Goal: Communication & Community: Answer question/provide support

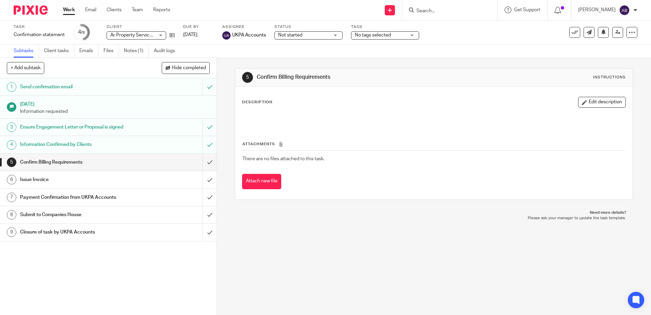
click at [73, 12] on link "Work" at bounding box center [69, 9] width 12 height 7
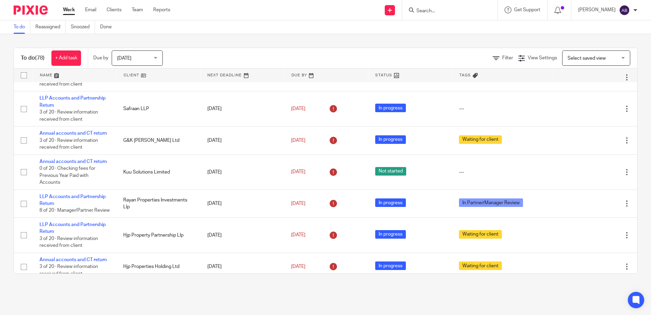
scroll to position [647, 0]
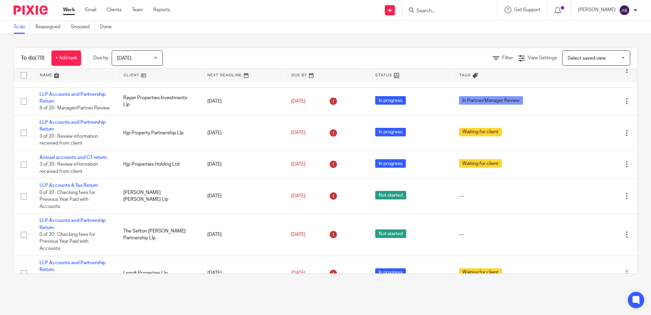
click at [435, 12] on input "Search" at bounding box center [446, 11] width 61 height 6
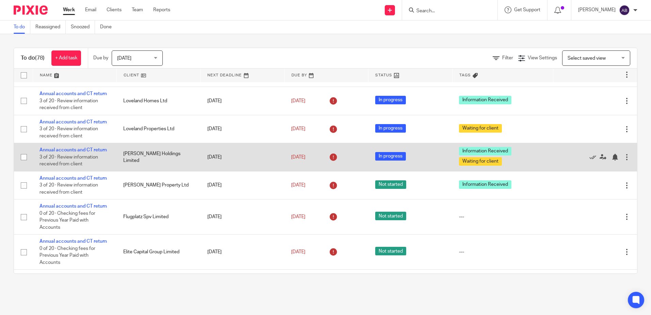
scroll to position [272, 0]
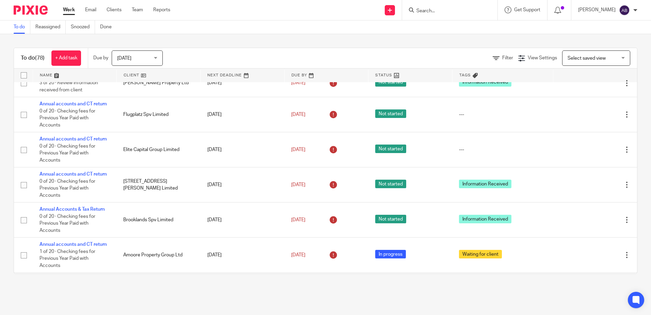
click at [456, 4] on div at bounding box center [449, 10] width 95 height 20
click at [454, 12] on input "Search" at bounding box center [446, 11] width 61 height 6
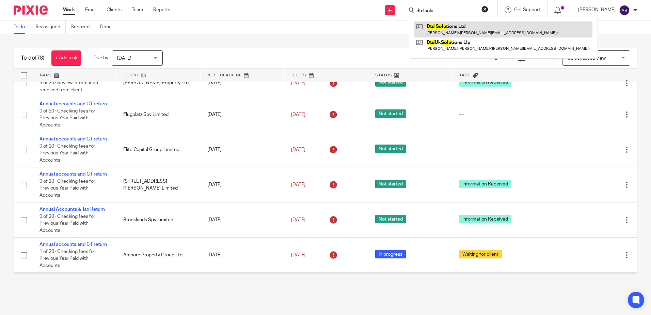
type input "dtd solu"
click at [468, 29] on link at bounding box center [503, 29] width 178 height 16
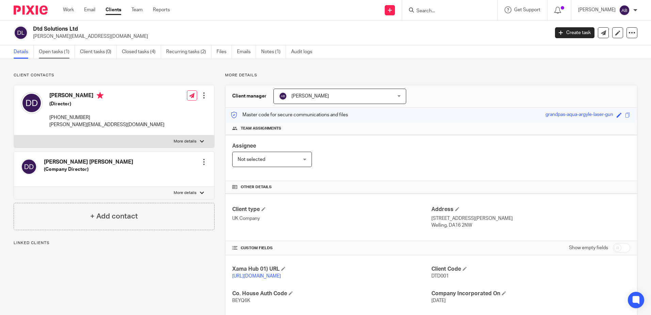
click at [65, 48] on link "Open tasks (1)" at bounding box center [57, 51] width 36 height 13
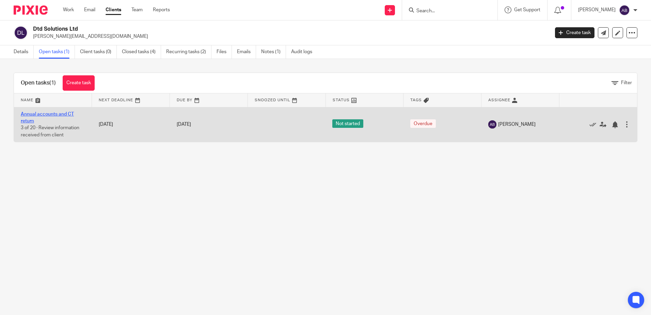
click at [53, 112] on link "Annual accounts and CT return" at bounding box center [47, 118] width 53 height 12
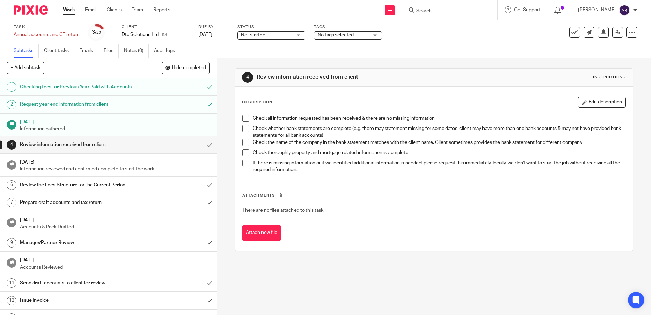
click at [95, 106] on h1 "Request year end information from client" at bounding box center [78, 104] width 117 height 10
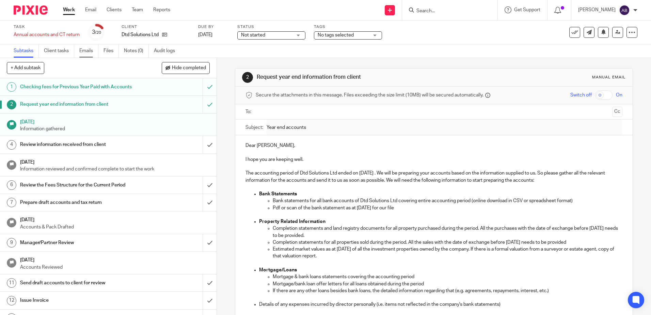
click at [92, 53] on link "Emails" at bounding box center [88, 50] width 19 height 13
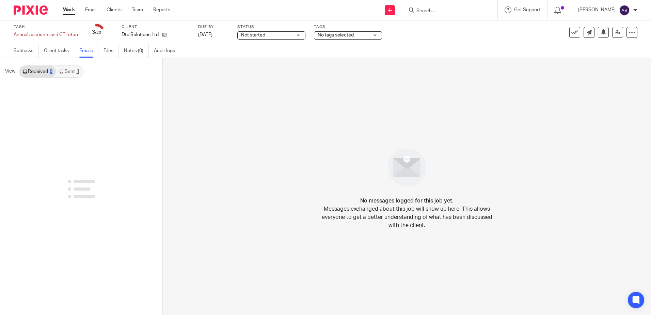
click at [70, 69] on link "Sent 1" at bounding box center [69, 71] width 27 height 11
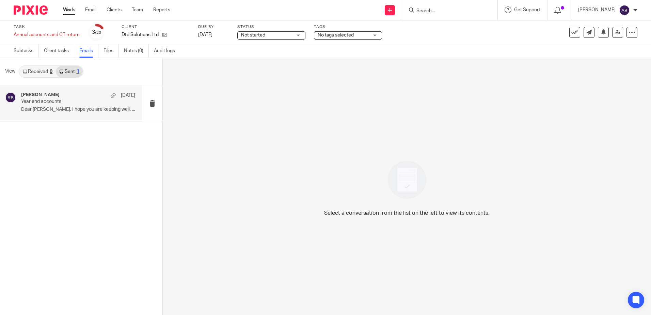
click at [34, 102] on p "Year end accounts" at bounding box center [66, 102] width 91 height 6
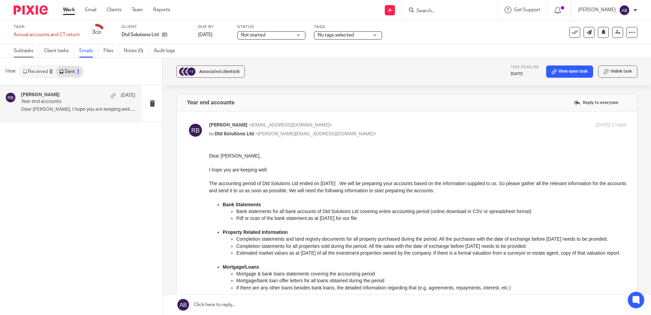
click at [17, 51] on link "Subtasks" at bounding box center [26, 50] width 25 height 13
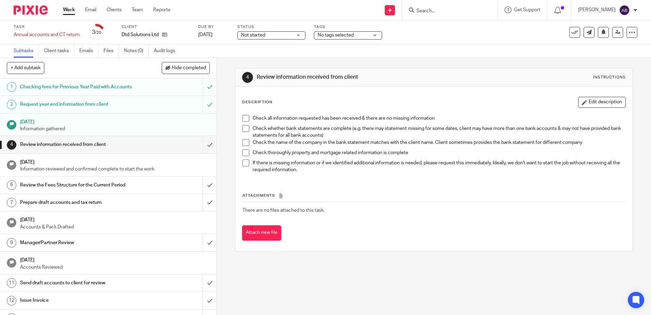
click at [66, 87] on h1 "Checking fees for Previous Year Paid with Accounts" at bounding box center [78, 87] width 117 height 10
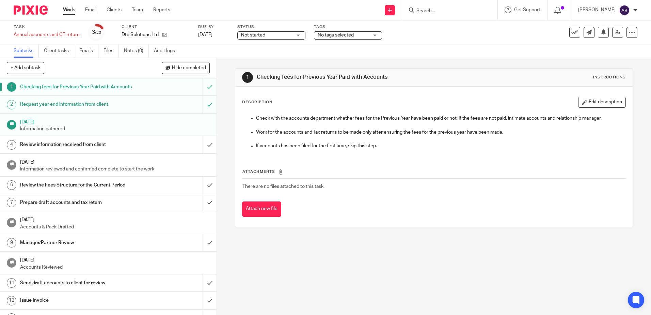
click at [70, 105] on h1 "Request year end information from client" at bounding box center [78, 104] width 117 height 10
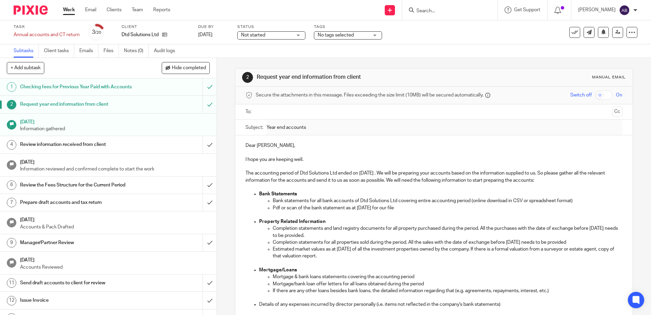
click at [269, 114] on input "text" at bounding box center [433, 112] width 351 height 8
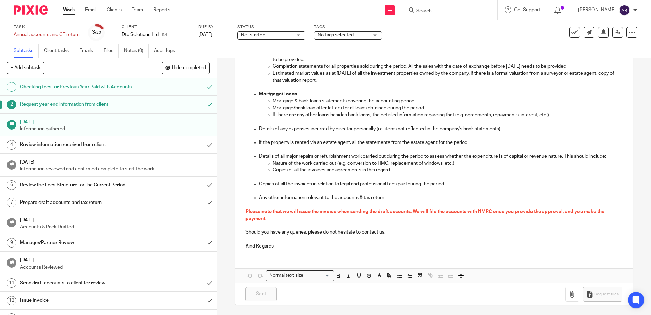
scroll to position [178, 0]
click at [263, 255] on div "Dear Dimitar, I hope you are keeping well. The accounting period of Dtd Solutio…" at bounding box center [433, 120] width 397 height 323
click at [278, 245] on p "Kind Regards," at bounding box center [433, 245] width 377 height 7
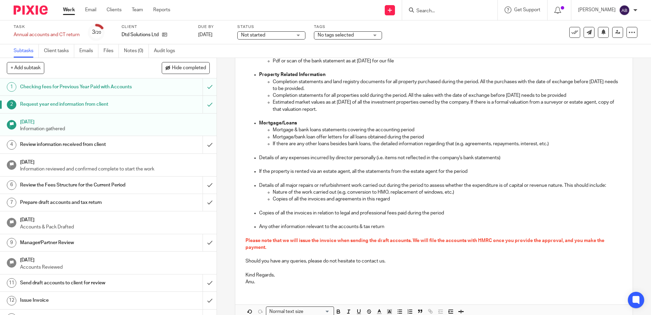
scroll to position [185, 0]
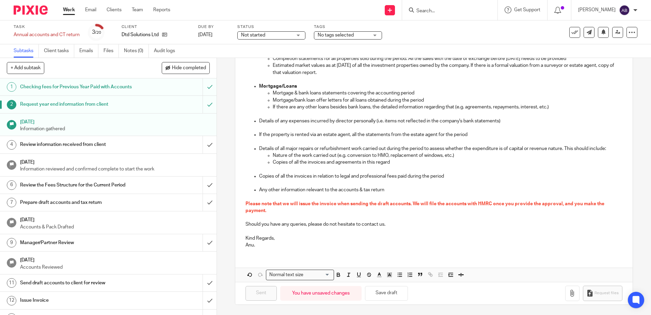
click at [293, 255] on div "Dear Dimitar, I hope you are keeping well. The accounting period of Dtd Solutio…" at bounding box center [433, 117] width 397 height 330
click at [203, 105] on input "submit" at bounding box center [108, 104] width 217 height 17
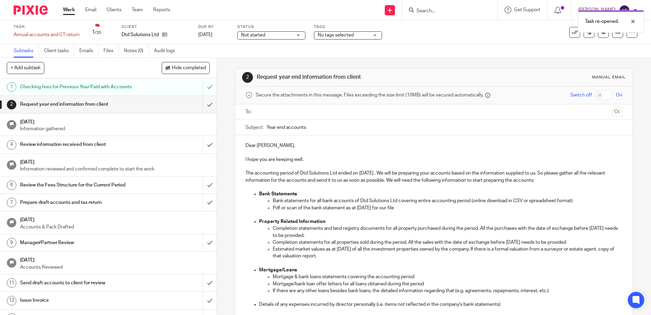
click at [262, 112] on input "text" at bounding box center [433, 112] width 351 height 8
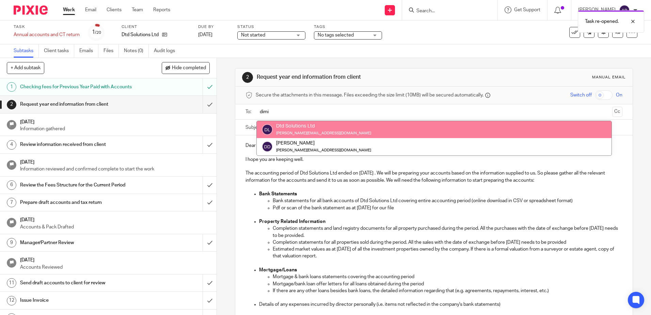
type input "dimi"
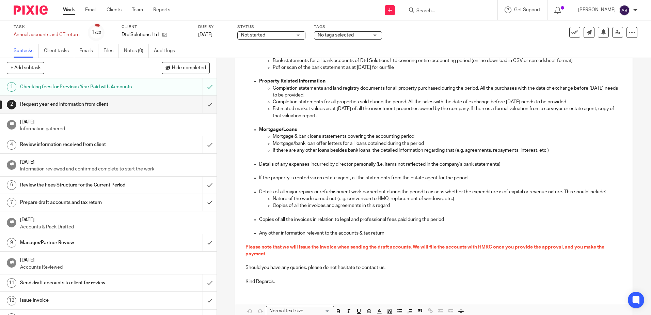
scroll to position [178, 0]
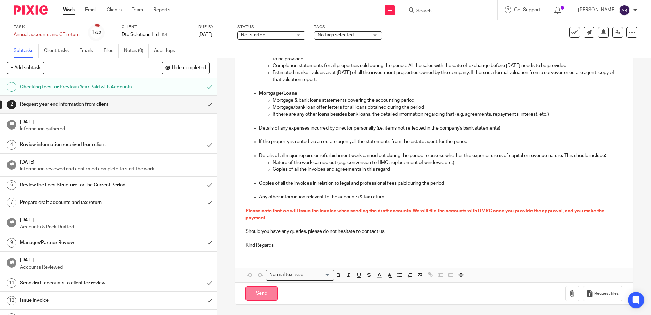
click at [256, 292] on input "Send" at bounding box center [261, 293] width 32 height 15
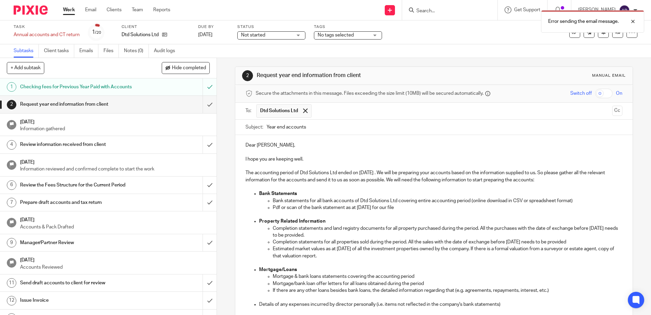
scroll to position [0, 0]
click at [441, 6] on form at bounding box center [452, 10] width 73 height 9
click at [443, 10] on div "Error sending the email message." at bounding box center [484, 20] width 319 height 26
click at [449, 11] on div "Error sending the email message." at bounding box center [484, 20] width 319 height 26
click at [444, 11] on div "Error sending the email message." at bounding box center [484, 20] width 319 height 26
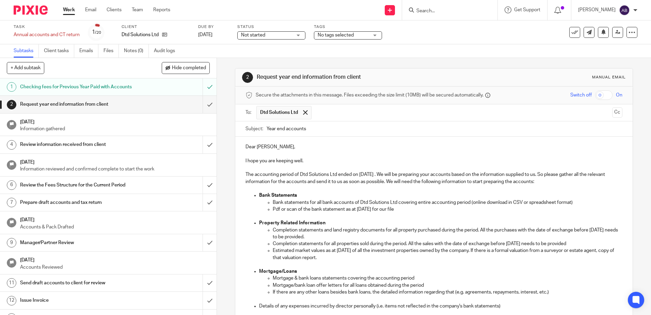
click at [456, 12] on input "Search" at bounding box center [446, 11] width 61 height 6
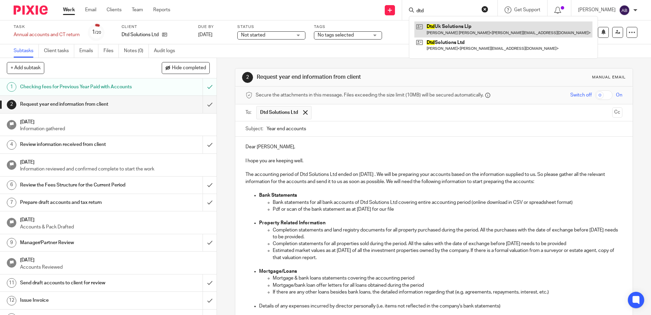
type input "dtd"
click at [466, 27] on link at bounding box center [503, 29] width 178 height 16
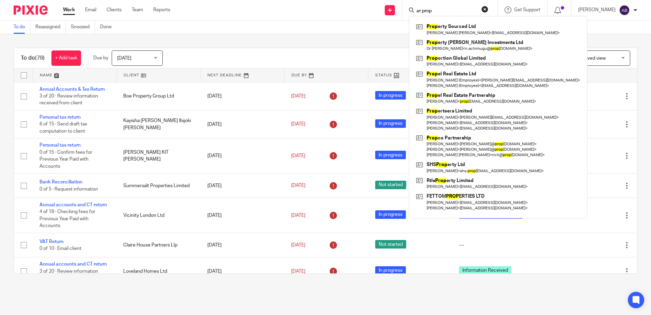
drag, startPoint x: 465, startPoint y: 7, endPoint x: 436, endPoint y: 9, distance: 28.6
click at [436, 9] on form "ar prop" at bounding box center [452, 10] width 73 height 9
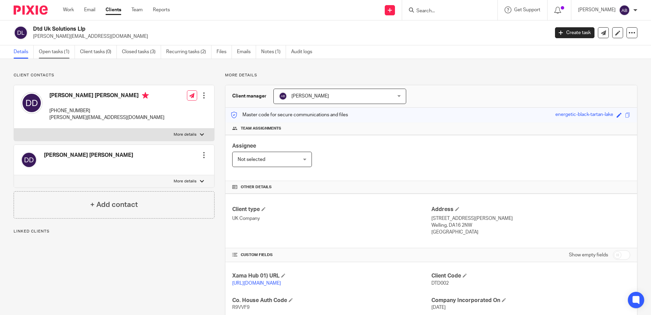
click at [50, 50] on link "Open tasks (1)" at bounding box center [57, 51] width 36 height 13
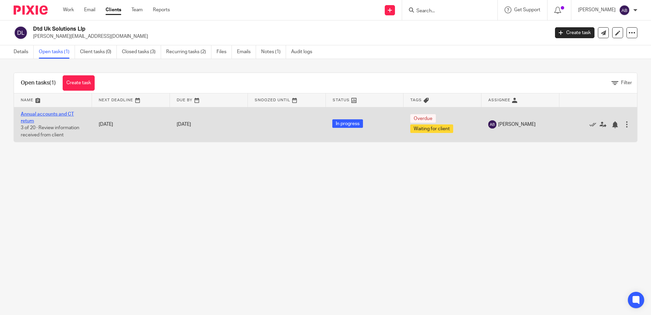
click at [47, 112] on link "Annual accounts and CT return" at bounding box center [47, 118] width 53 height 12
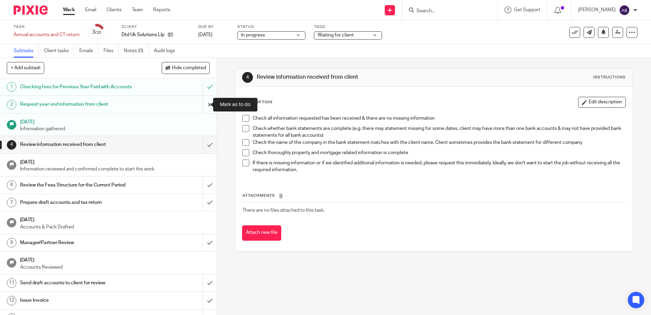
click at [200, 102] on input "submit" at bounding box center [108, 104] width 217 height 17
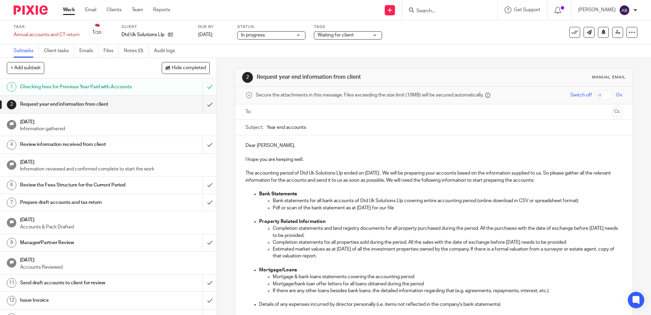
click at [265, 105] on div at bounding box center [433, 111] width 355 height 15
click at [270, 108] on input "text" at bounding box center [433, 112] width 351 height 8
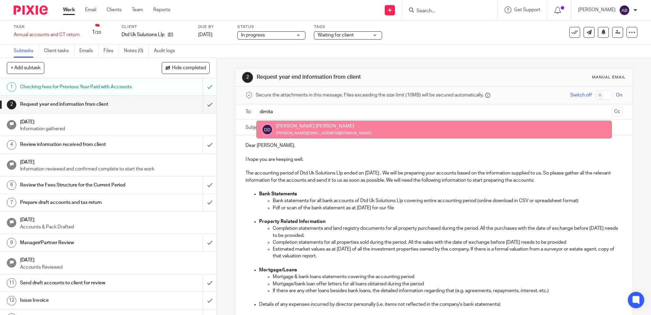
type input "dimita"
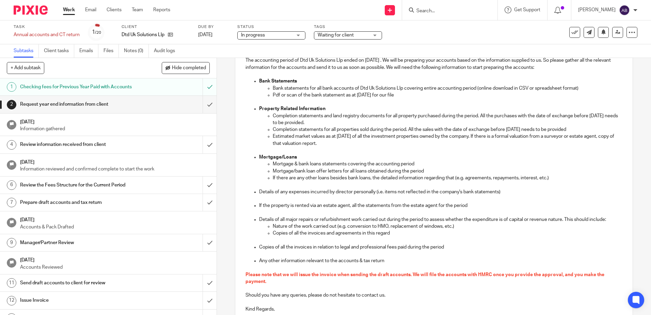
scroll to position [178, 0]
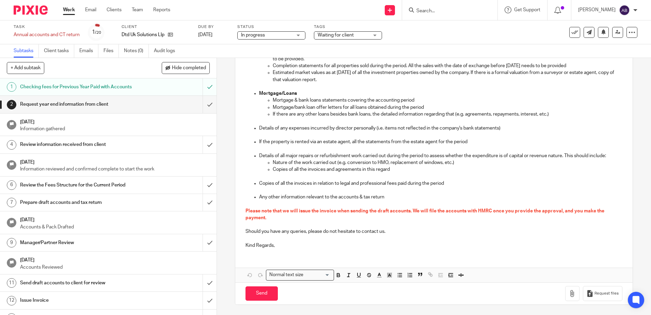
click at [248, 252] on div "Dear Dimitar, I hope you are keeping well. The accounting period of Dtd Uk Solu…" at bounding box center [433, 106] width 397 height 295
click at [277, 246] on p "Kind Regards," at bounding box center [433, 245] width 377 height 7
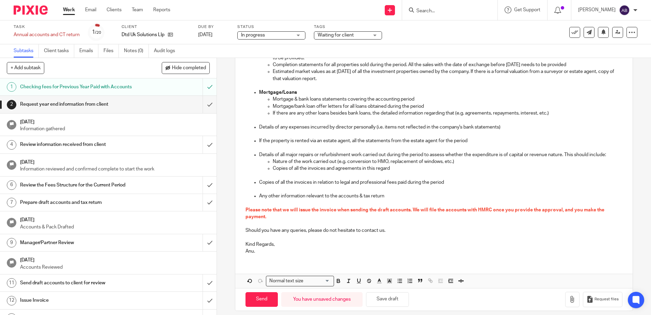
scroll to position [185, 0]
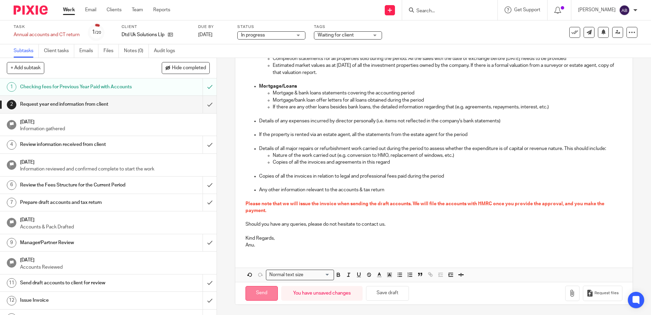
click at [264, 298] on input "Send" at bounding box center [261, 293] width 32 height 15
click at [259, 291] on input "Send" at bounding box center [261, 293] width 32 height 15
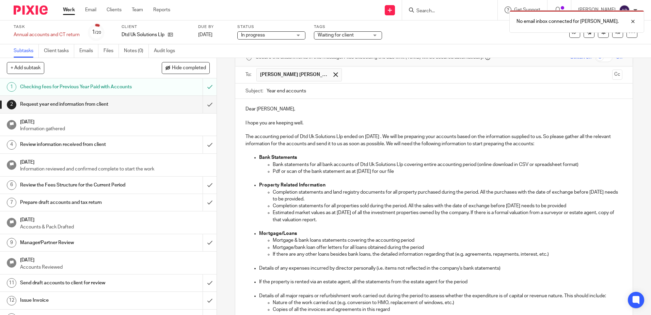
scroll to position [0, 0]
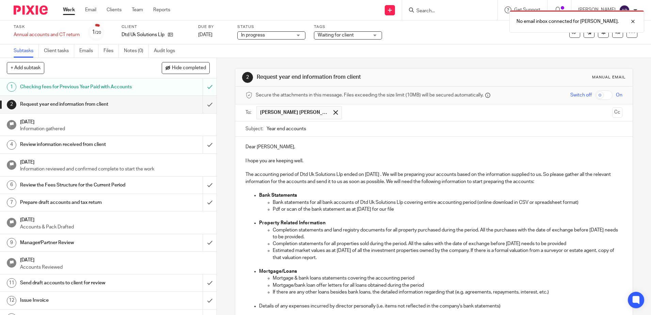
drag, startPoint x: 449, startPoint y: 7, endPoint x: 451, endPoint y: 11, distance: 4.0
click at [449, 8] on div "No email inbox connected for Anu Bista." at bounding box center [484, 20] width 319 height 26
click at [452, 11] on div "No email inbox connected for Anu Bista." at bounding box center [484, 20] width 319 height 26
click at [452, 13] on div "No email inbox connected for Anu Bista." at bounding box center [484, 20] width 319 height 26
click at [630, 22] on div at bounding box center [628, 21] width 18 height 8
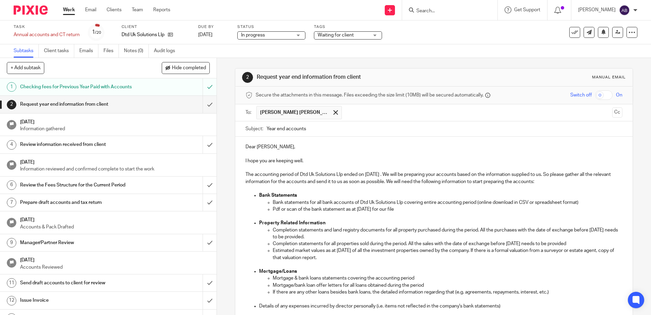
click at [458, 11] on input "Search" at bounding box center [446, 11] width 61 height 6
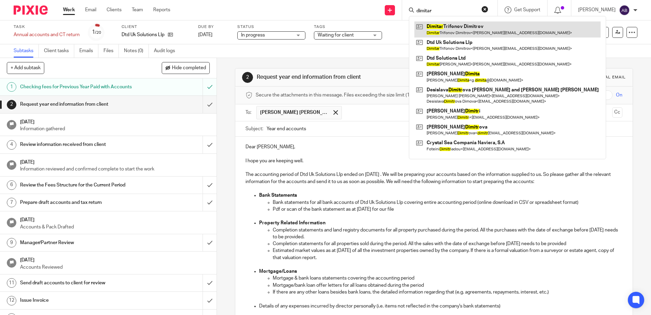
type input "dimitar"
click at [482, 26] on link at bounding box center [507, 29] width 186 height 16
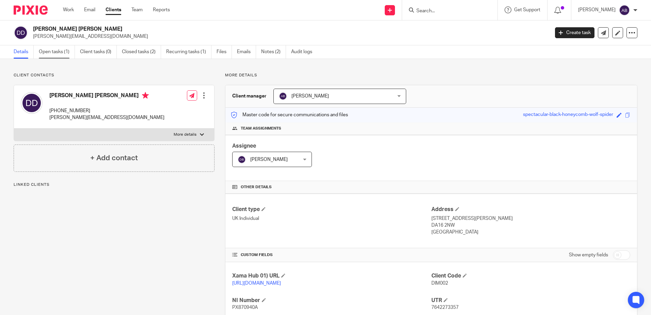
click at [48, 53] on link "Open tasks (1)" at bounding box center [57, 51] width 36 height 13
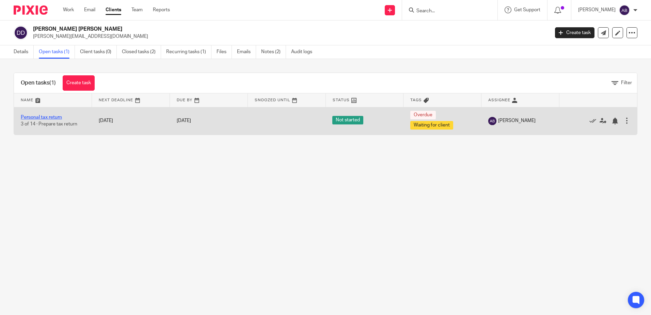
click at [46, 116] on link "Personal tax return" at bounding box center [41, 117] width 41 height 5
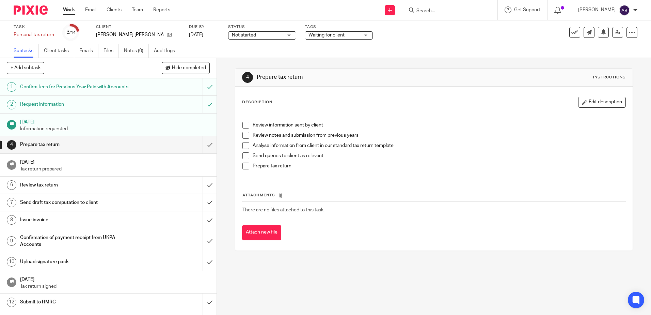
click at [60, 106] on h1 "Request information" at bounding box center [78, 104] width 117 height 10
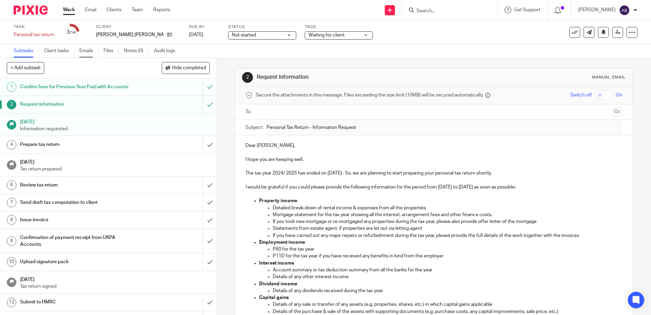
click at [91, 51] on link "Emails" at bounding box center [88, 50] width 19 height 13
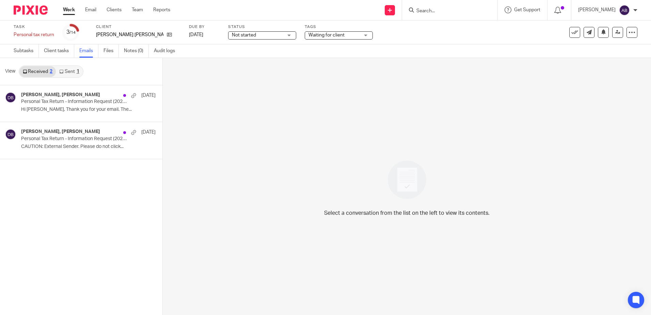
click at [71, 70] on link "Sent 1" at bounding box center [69, 71] width 27 height 11
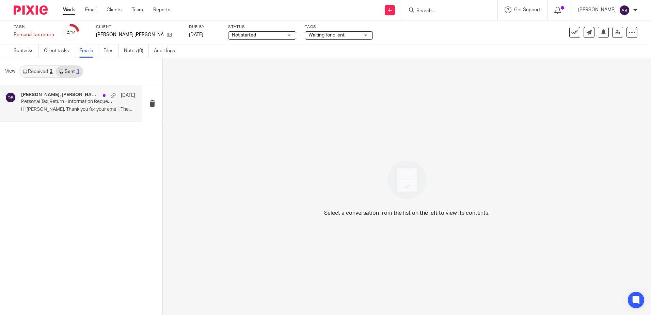
click at [63, 102] on p "Personal Tax Return - Information Request (2024/25)" at bounding box center [66, 102] width 91 height 6
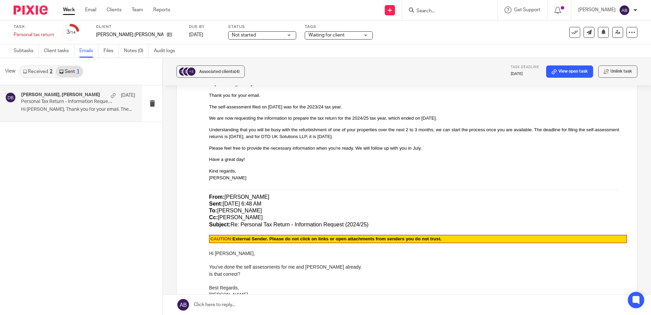
scroll to position [238, 0]
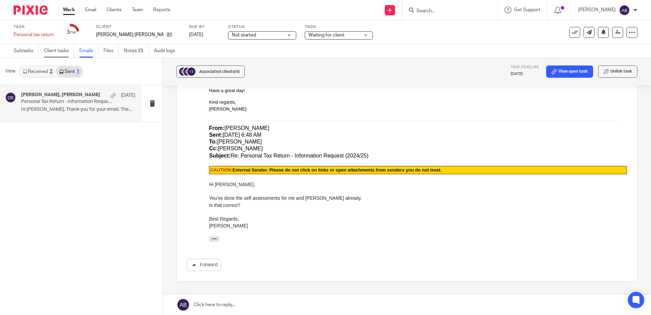
click at [51, 53] on link "Client tasks" at bounding box center [59, 50] width 30 height 13
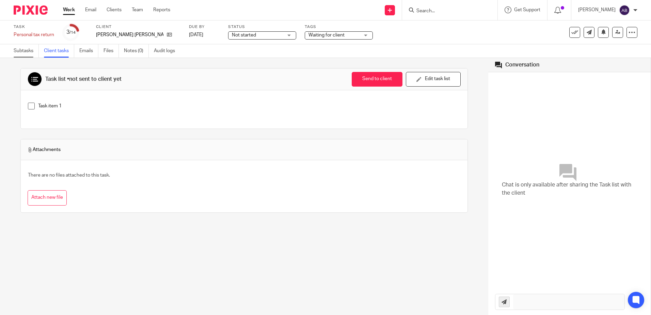
click at [27, 53] on link "Subtasks" at bounding box center [26, 50] width 25 height 13
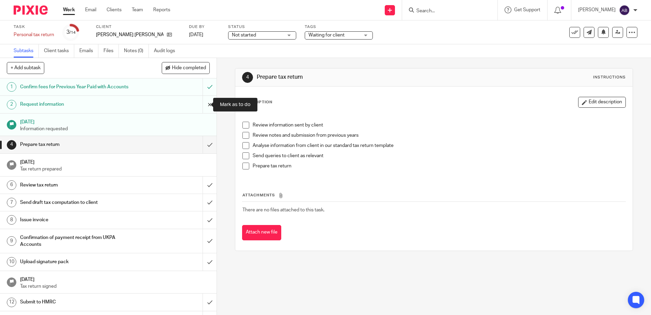
click at [201, 105] on input "submit" at bounding box center [108, 104] width 217 height 17
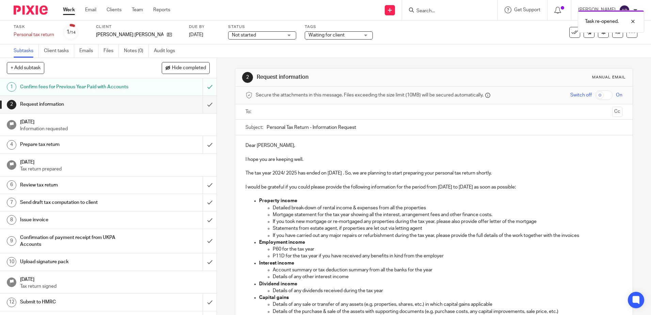
click at [273, 113] on input "text" at bounding box center [433, 112] width 351 height 8
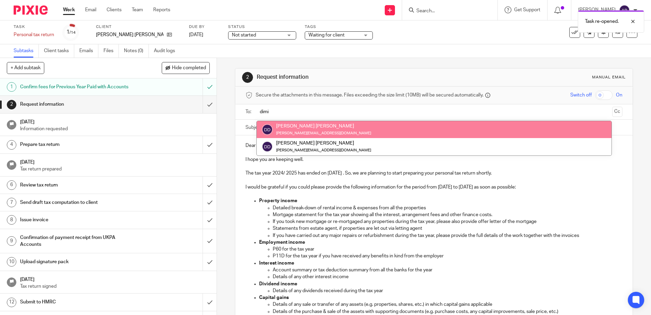
type input "dimi"
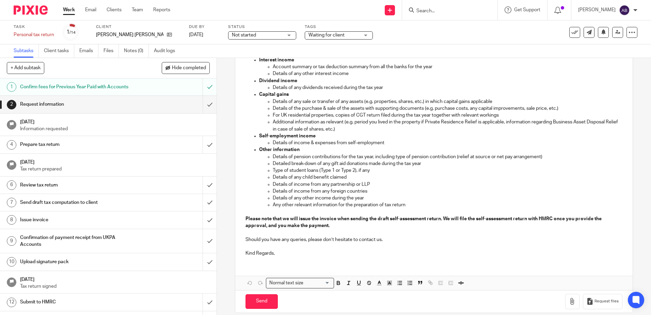
scroll to position [212, 0]
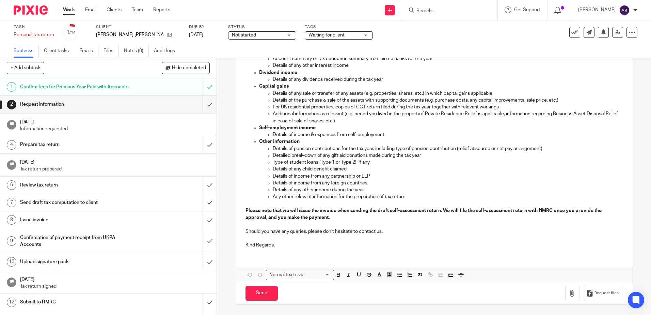
click at [286, 244] on p "Kind Regards," at bounding box center [433, 244] width 377 height 7
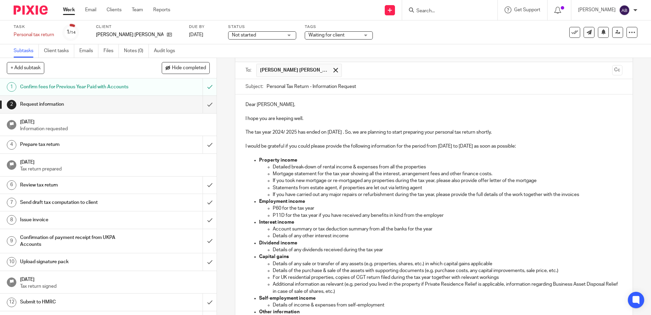
scroll to position [0, 0]
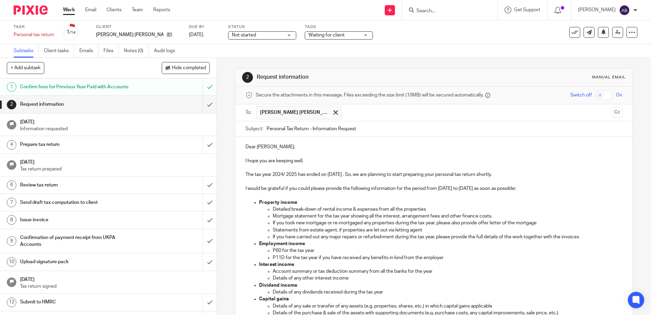
click at [298, 147] on p "Dear Dimitar Trifonov," at bounding box center [433, 146] width 377 height 7
drag, startPoint x: 298, startPoint y: 147, endPoint x: 280, endPoint y: 145, distance: 18.5
click at [280, 145] on p "Dear Dimitar Trifonov," at bounding box center [433, 146] width 377 height 7
click at [394, 190] on p "I would be grateful if you could please provide the following information for t…" at bounding box center [433, 188] width 377 height 7
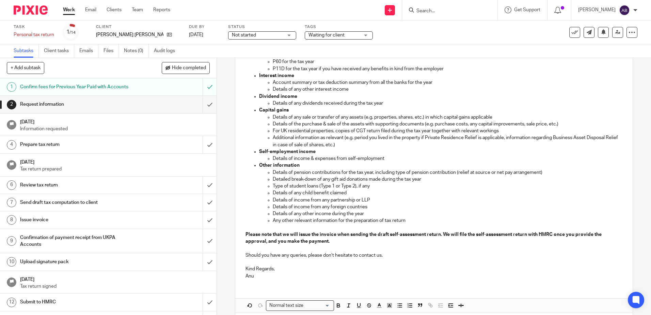
scroll to position [219, 0]
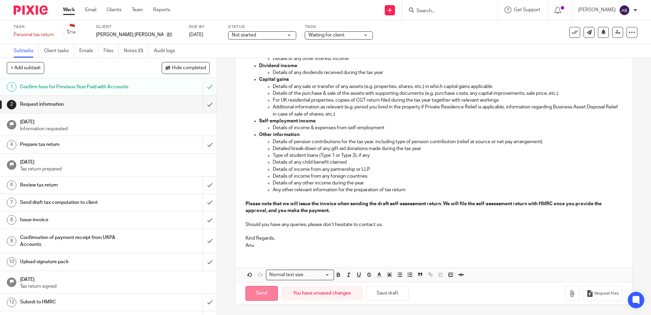
click at [251, 292] on input "Send" at bounding box center [261, 293] width 32 height 15
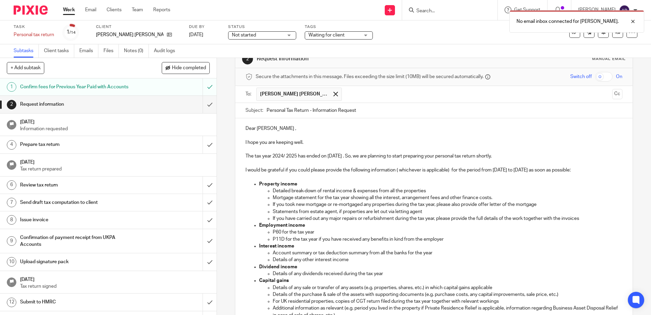
scroll to position [0, 0]
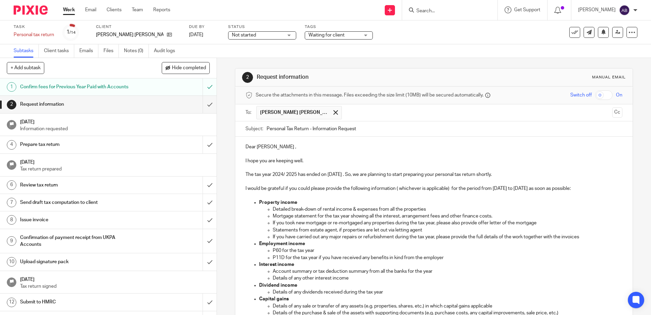
drag, startPoint x: 365, startPoint y: 131, endPoint x: 264, endPoint y: 123, distance: 101.7
click at [264, 123] on div "Subject: Personal Tax Return - Information Request" at bounding box center [433, 128] width 377 height 15
drag, startPoint x: 432, startPoint y: 183, endPoint x: 433, endPoint y: 189, distance: 5.8
click at [432, 183] on p at bounding box center [433, 181] width 377 height 7
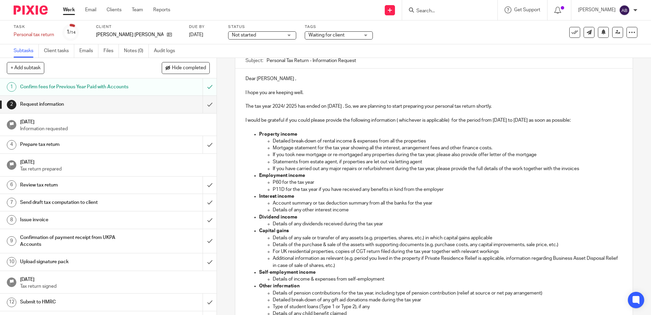
click at [425, 160] on p "Statements from estate agent, if properties are let out via letting agent" at bounding box center [447, 161] width 349 height 7
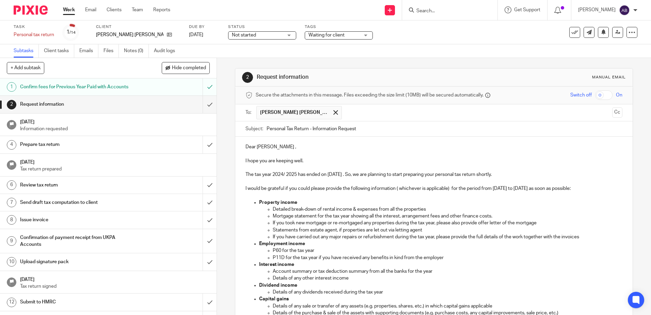
click at [506, 171] on p at bounding box center [433, 167] width 377 height 7
click at [515, 176] on p "The tax year 2024/ 2025 has ended on 5 April 2025 . So, we are planning to star…" at bounding box center [433, 174] width 377 height 7
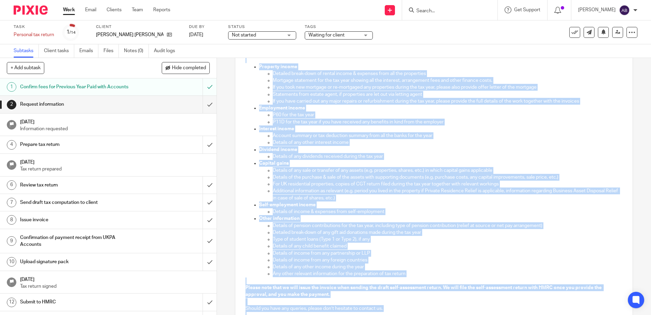
scroll to position [226, 0]
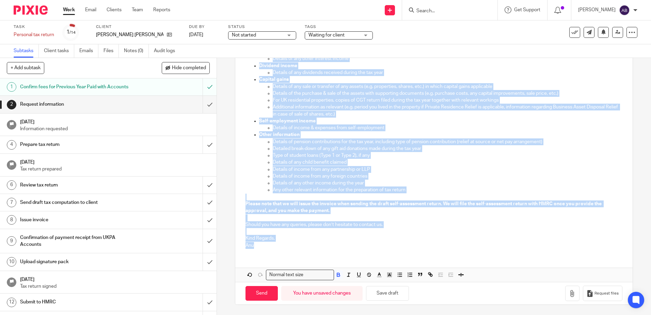
drag, startPoint x: 243, startPoint y: 112, endPoint x: 265, endPoint y: 249, distance: 138.4
click at [265, 249] on div "Dear Dimitar , I hope you are keeping well. The tax year 2024/ 2025 has ended o…" at bounding box center [433, 85] width 397 height 336
copy div "Dear Dimitar , I hope you are keeping well. The tax year 2024/ 2025 has ended o…"
click at [202, 105] on input "submit" at bounding box center [108, 104] width 217 height 17
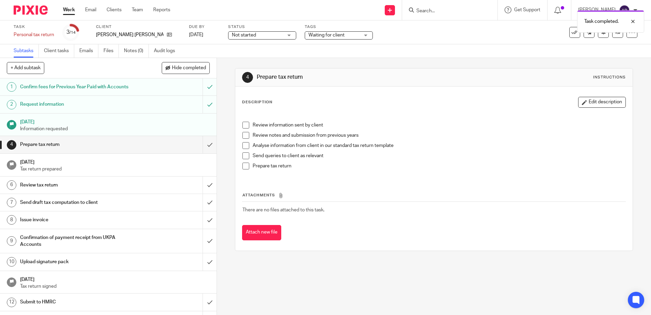
click at [66, 12] on link "Work" at bounding box center [69, 9] width 12 height 7
